Goal: Task Accomplishment & Management: Manage account settings

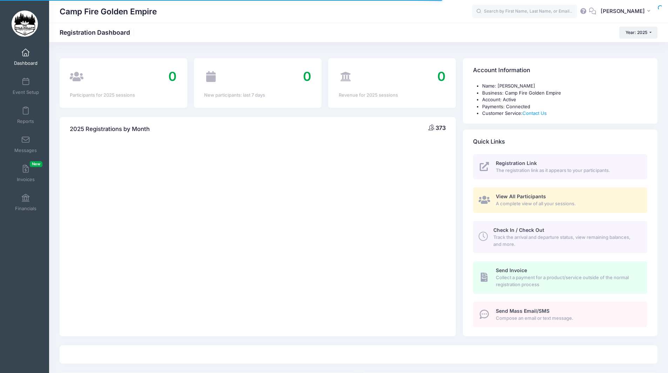
click at [26, 54] on span at bounding box center [26, 53] width 0 height 8
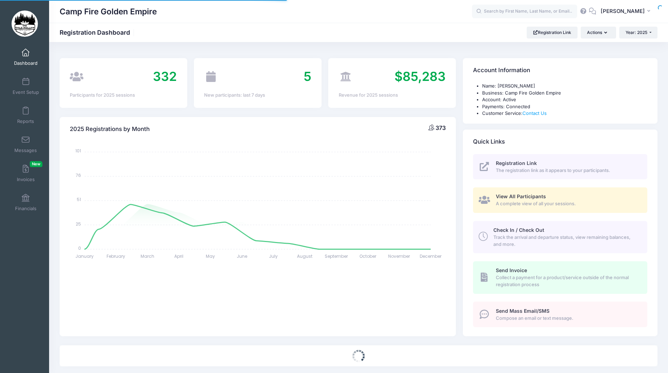
select select
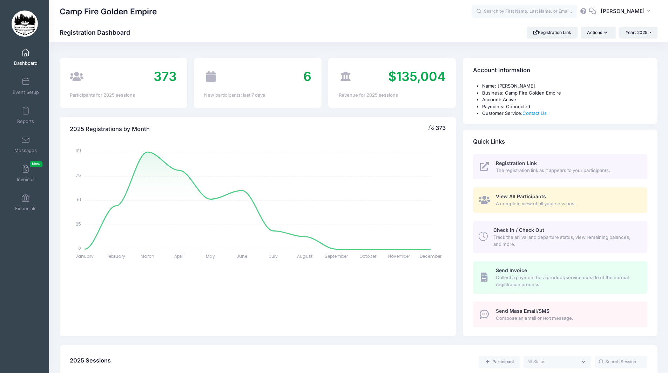
click at [26, 56] on span at bounding box center [26, 53] width 0 height 8
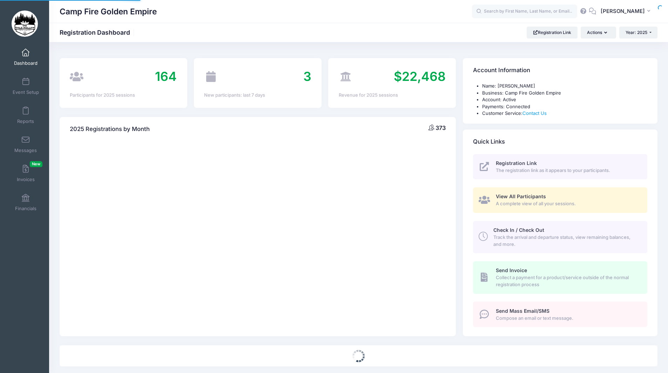
select select
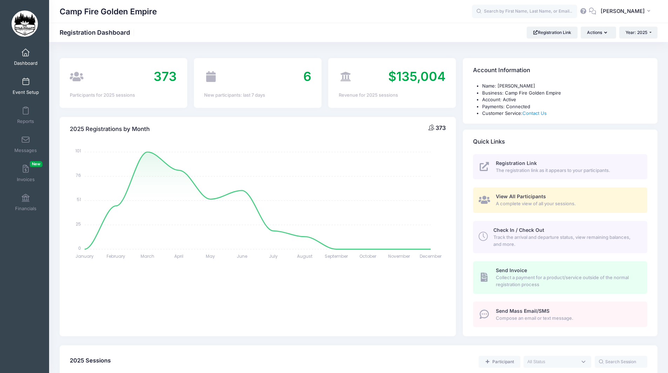
click at [26, 82] on span at bounding box center [26, 82] width 0 height 8
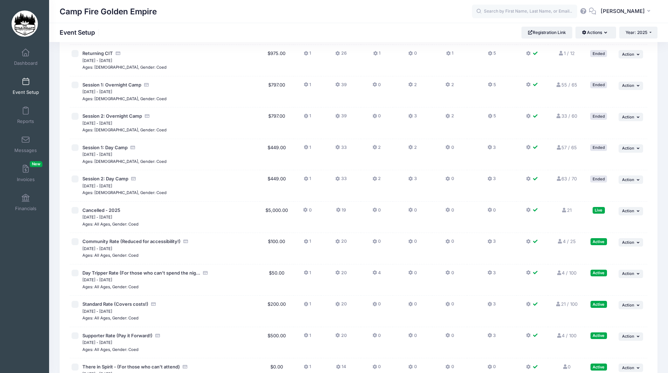
scroll to position [390, 0]
click at [559, 243] on icon at bounding box center [560, 243] width 6 height 5
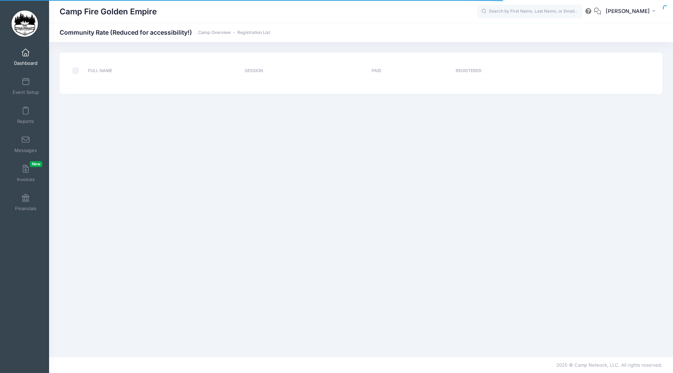
select select "10"
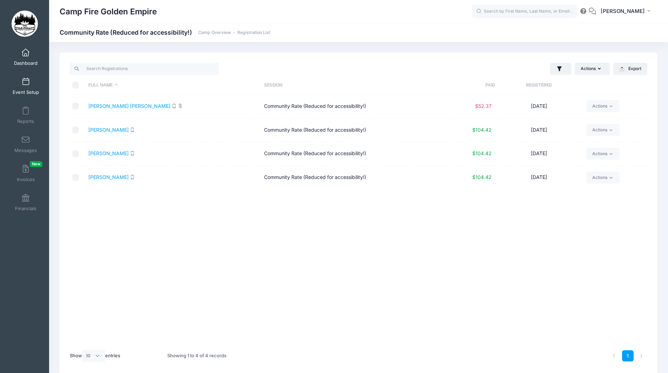
click at [26, 82] on span at bounding box center [26, 82] width 0 height 8
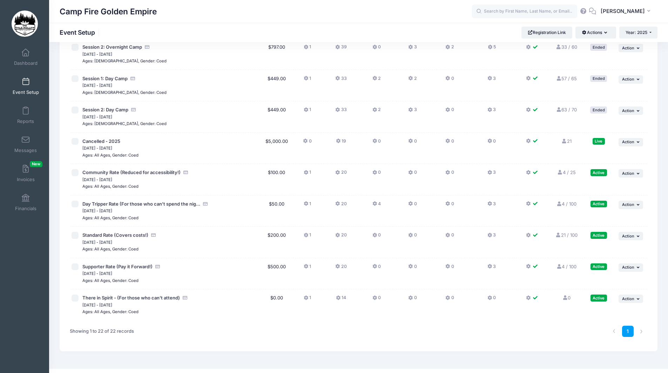
scroll to position [464, 0]
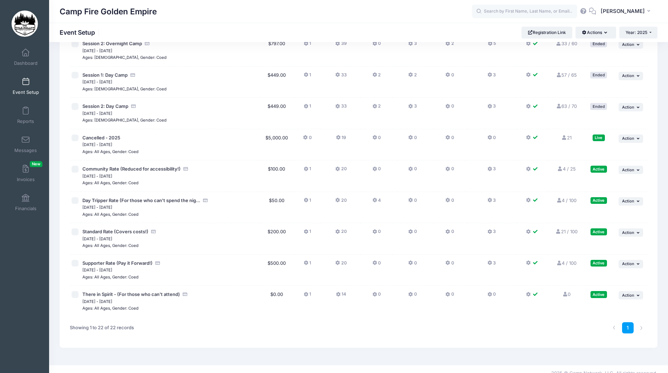
click at [559, 202] on icon at bounding box center [559, 200] width 6 height 5
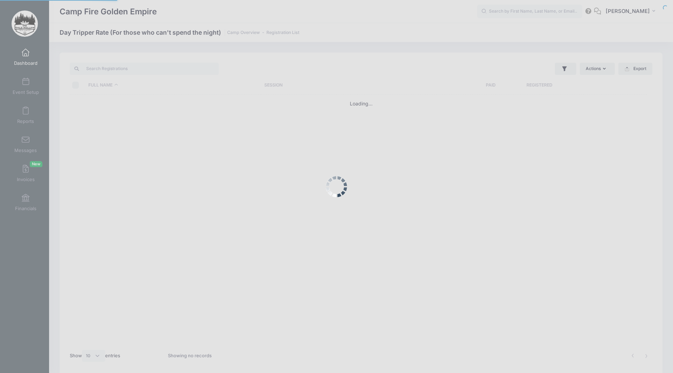
select select "10"
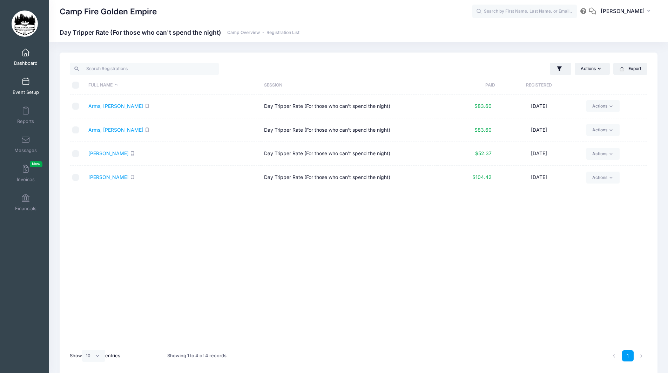
click at [26, 84] on span at bounding box center [26, 82] width 0 height 8
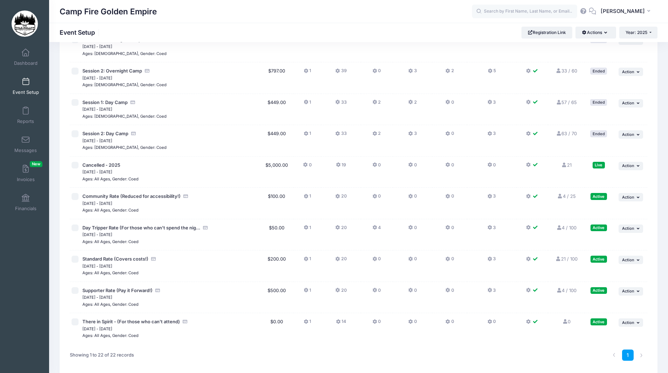
scroll to position [439, 0]
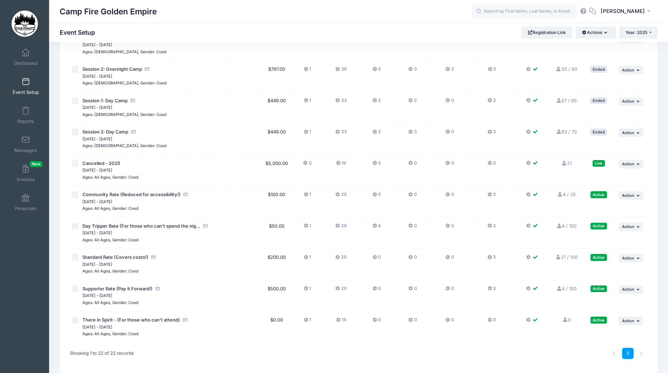
click at [557, 260] on icon at bounding box center [558, 257] width 6 height 5
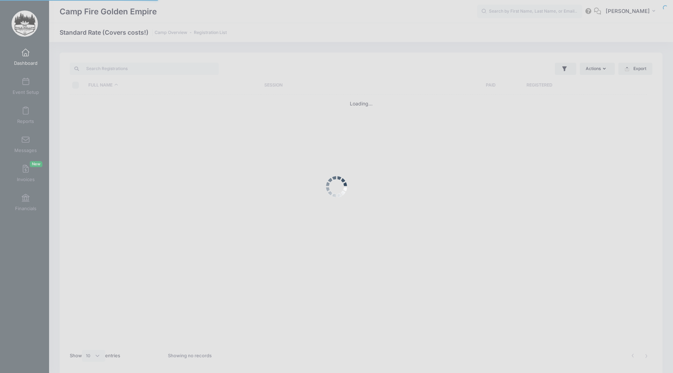
select select "10"
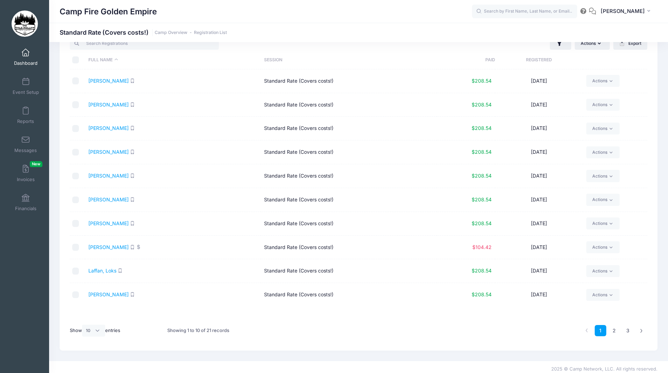
scroll to position [29, 0]
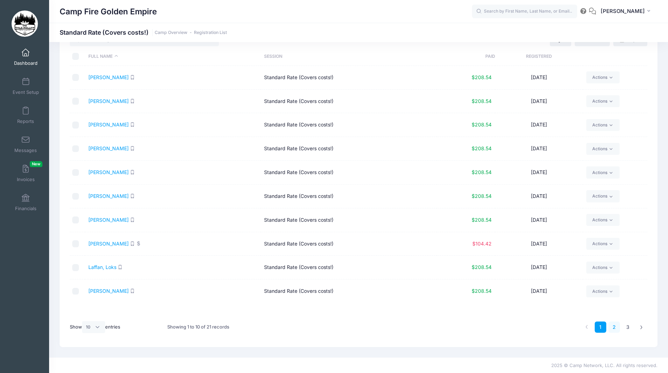
click at [611, 329] on link "2" at bounding box center [614, 328] width 12 height 12
click at [629, 328] on link "3" at bounding box center [628, 328] width 12 height 12
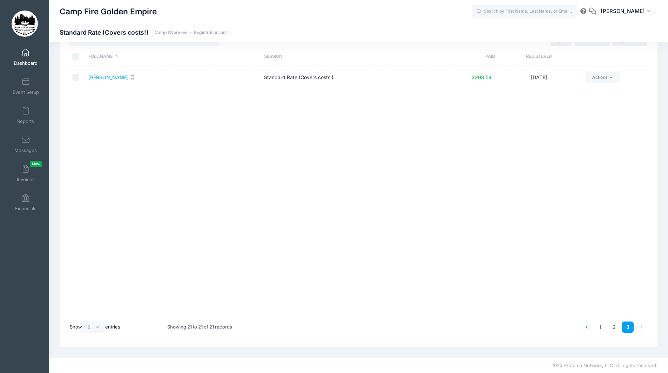
click at [588, 327] on icon at bounding box center [587, 327] width 4 height 4
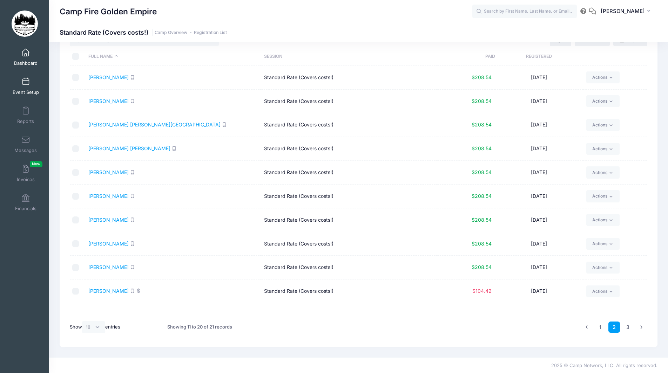
click at [26, 84] on span at bounding box center [26, 82] width 0 height 8
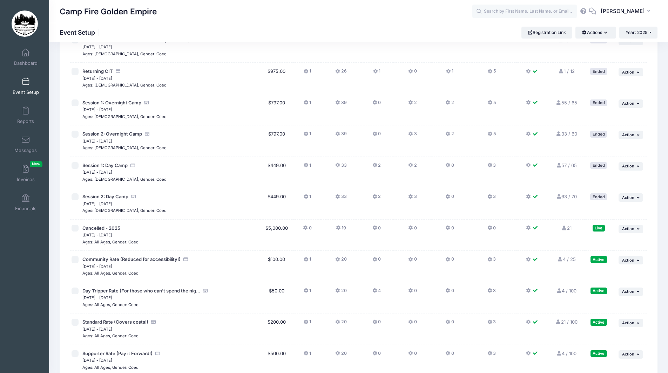
scroll to position [472, 0]
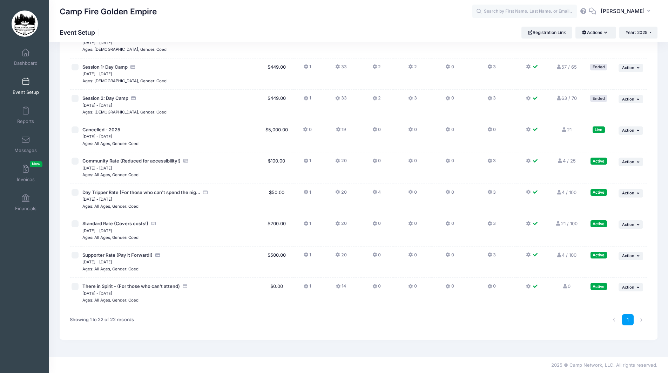
click at [559, 255] on icon at bounding box center [559, 255] width 6 height 5
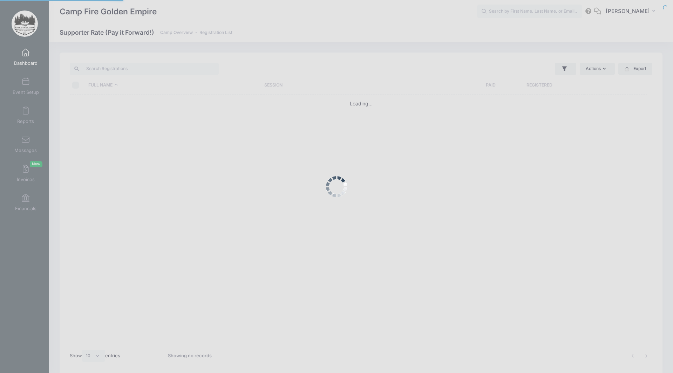
select select "10"
